Goal: Transaction & Acquisition: Purchase product/service

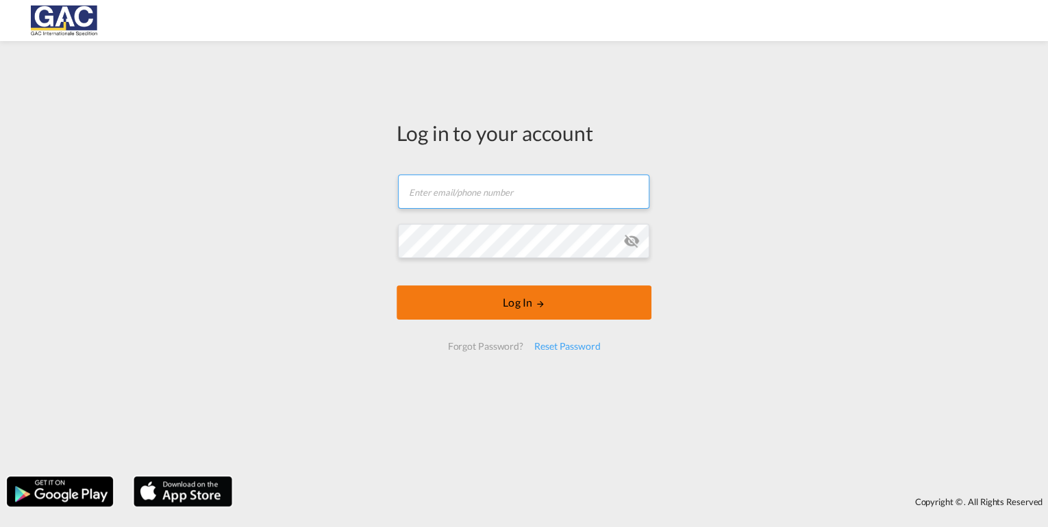
type input "[PERSON_NAME][EMAIL_ADDRESS][DOMAIN_NAME]"
click at [520, 307] on button "Log In" at bounding box center [523, 303] width 255 height 34
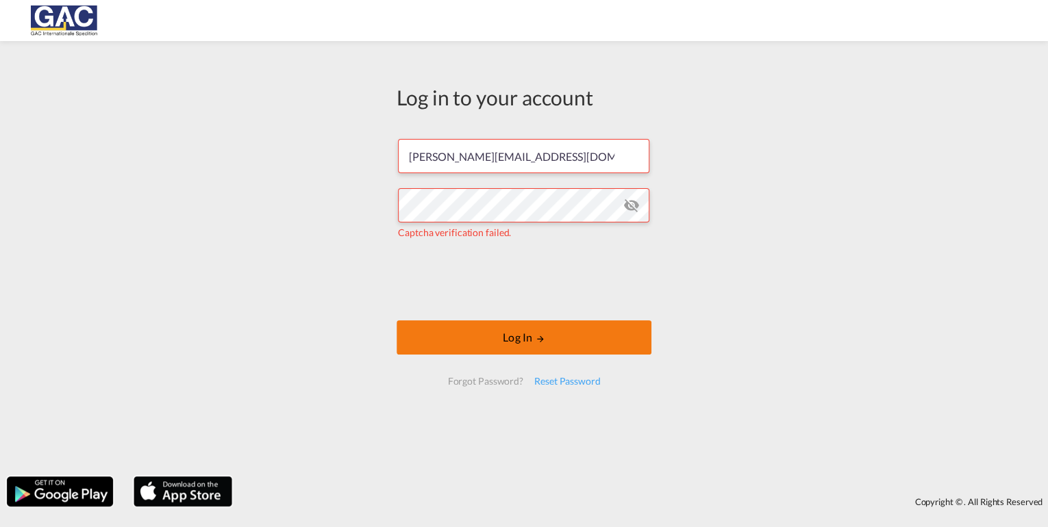
click at [485, 342] on button "Log In" at bounding box center [523, 337] width 255 height 34
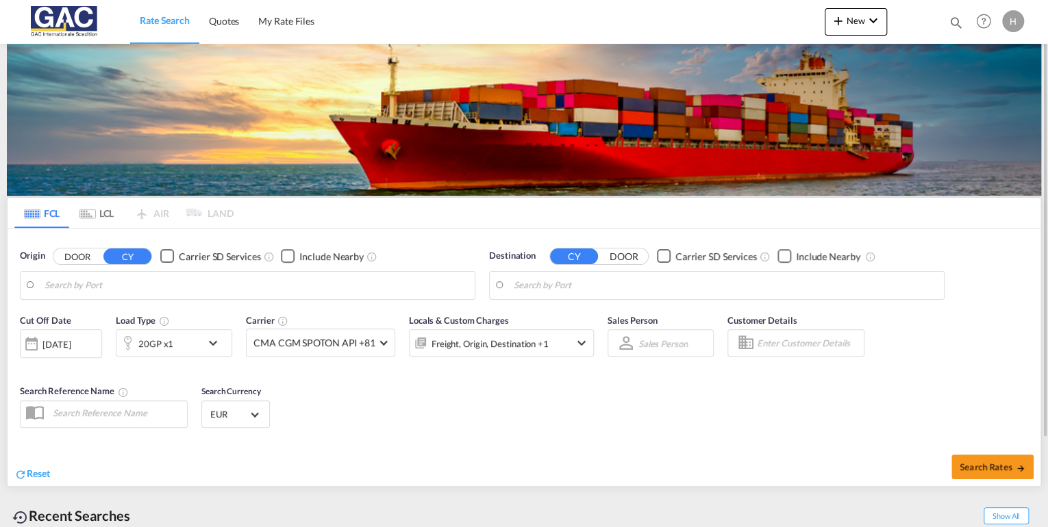
type input "[GEOGRAPHIC_DATA], DEBRV"
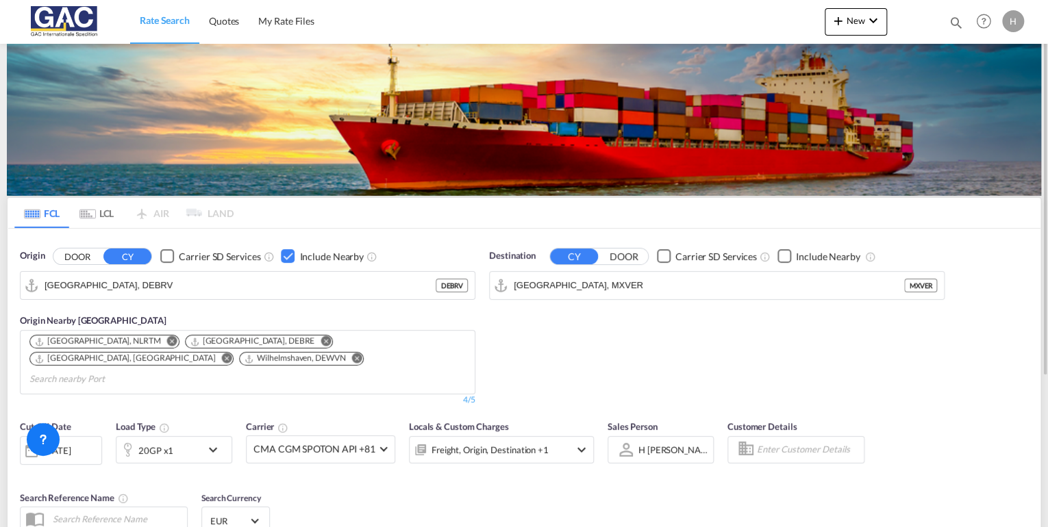
click at [188, 436] on div "20GP x1" at bounding box center [158, 449] width 85 height 27
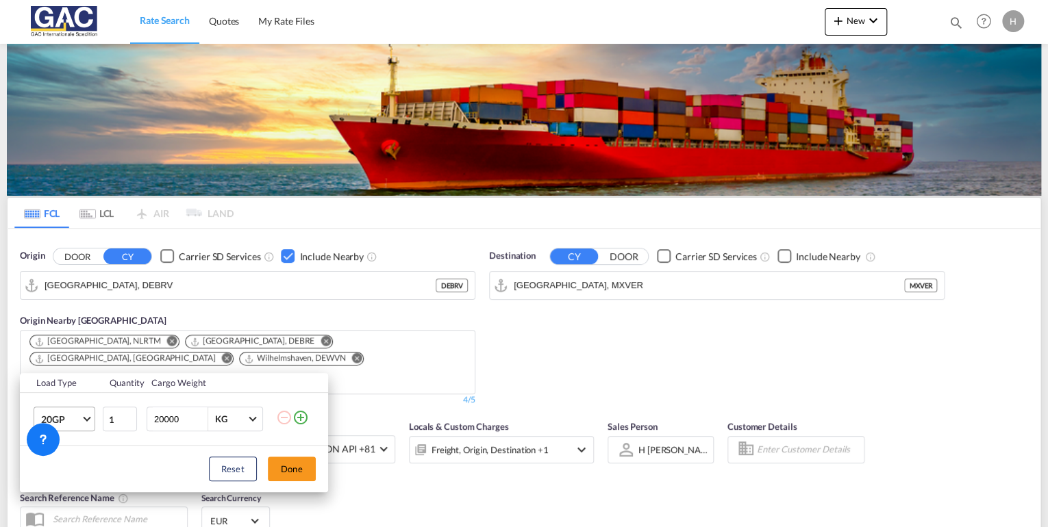
click at [60, 414] on span "20GP" at bounding box center [61, 420] width 40 height 14
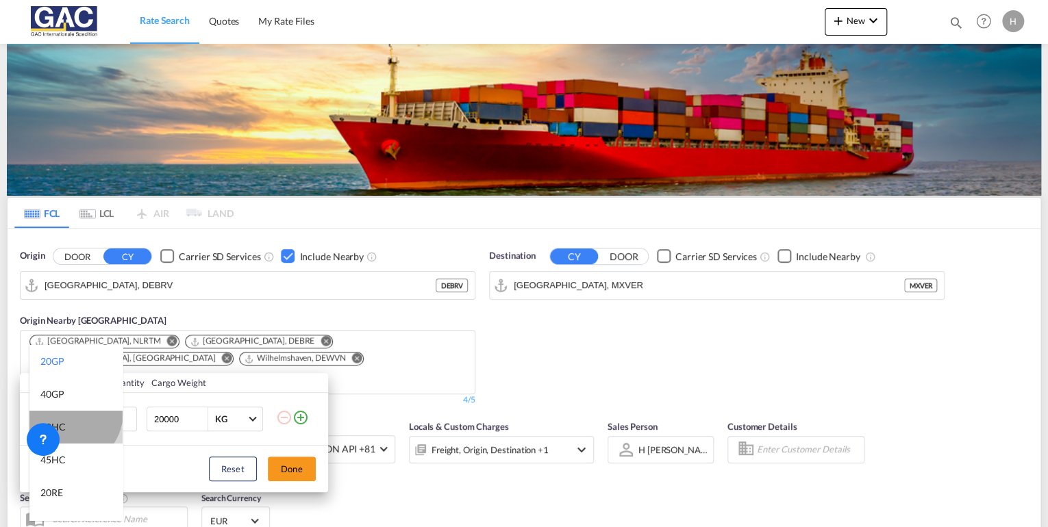
click at [66, 413] on md-option "40HC" at bounding box center [75, 427] width 93 height 33
click at [66, 413] on span "20GP" at bounding box center [61, 420] width 40 height 14
click at [301, 472] on md-backdrop at bounding box center [524, 263] width 1048 height 527
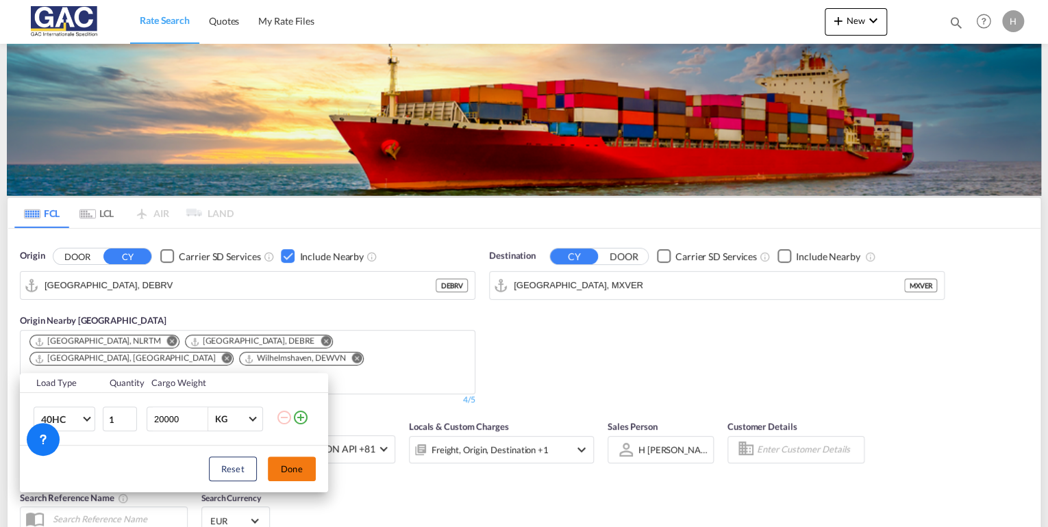
click at [290, 468] on button "Done" at bounding box center [292, 469] width 48 height 25
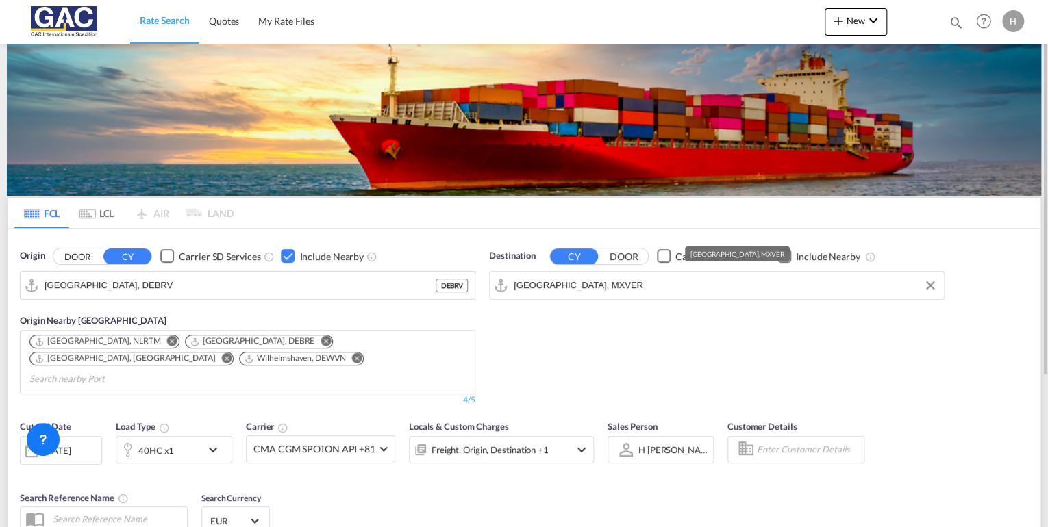
click at [607, 288] on input "[GEOGRAPHIC_DATA], MXVER" at bounding box center [725, 285] width 423 height 21
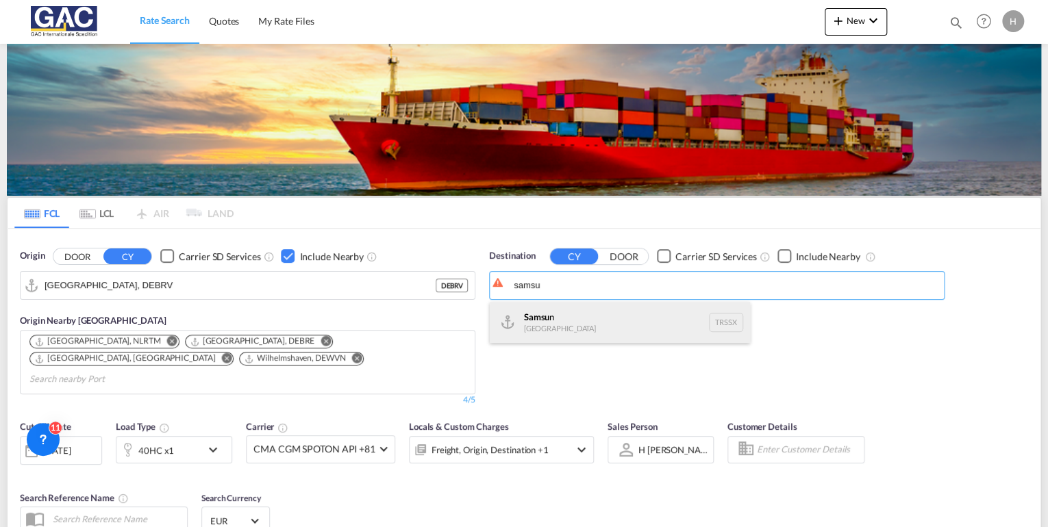
click at [575, 327] on div "Samsu n [GEOGRAPHIC_DATA] TRSSX" at bounding box center [620, 322] width 260 height 41
type input "[GEOGRAPHIC_DATA], TRSSX"
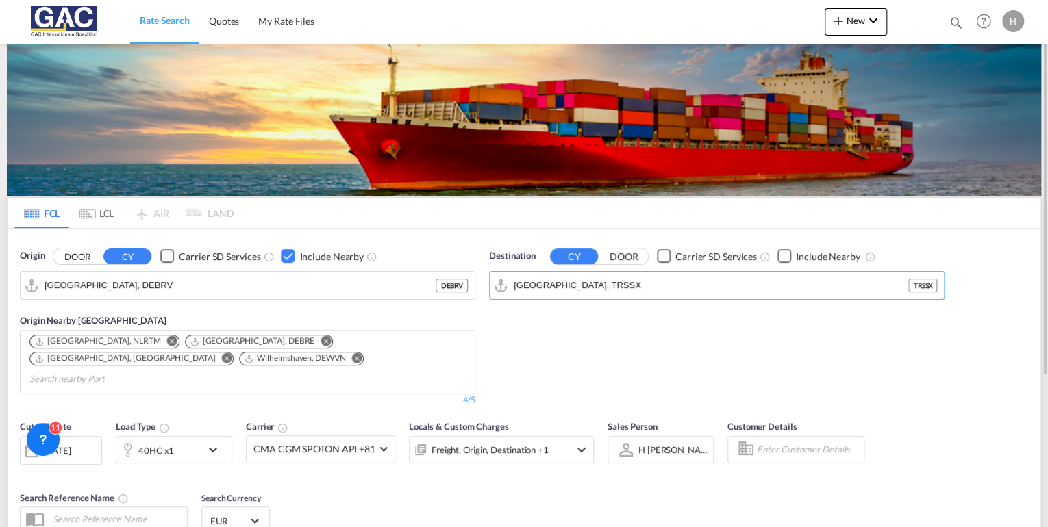
click at [780, 252] on div "Checkbox No Ink" at bounding box center [784, 256] width 14 height 14
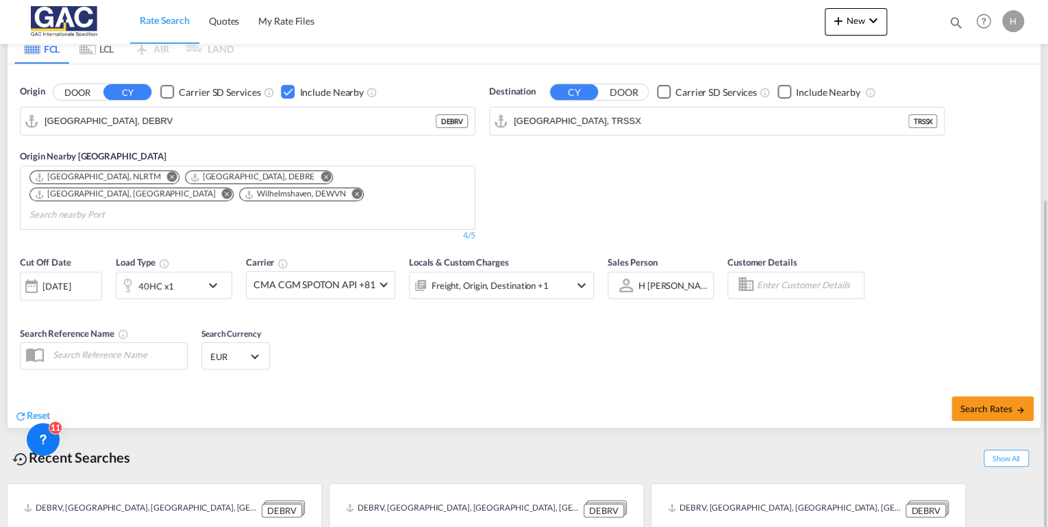
scroll to position [212, 0]
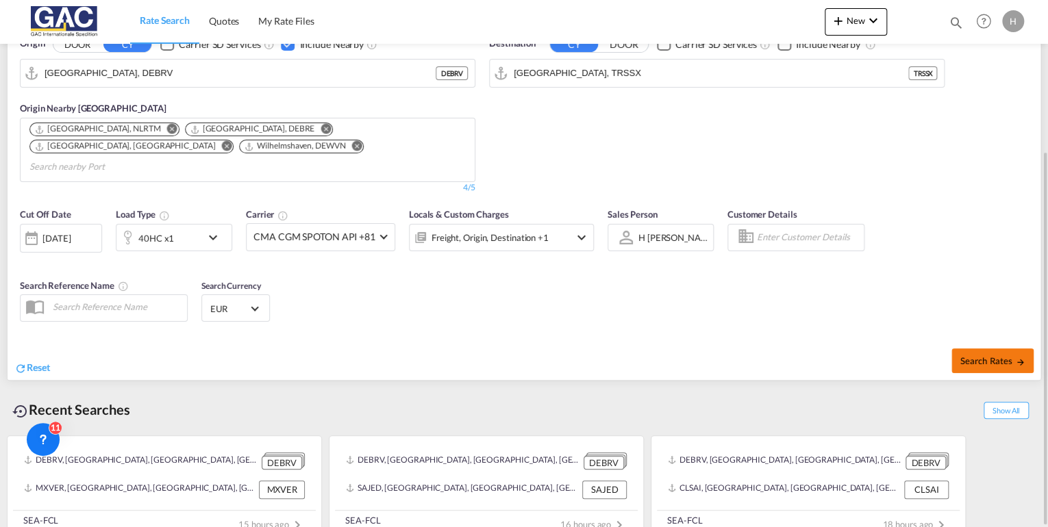
click at [972, 355] on span "Search Rates" at bounding box center [992, 360] width 66 height 11
type input "DEBRV to TRSSX / [DATE]"
